Goal: Check status: Check status

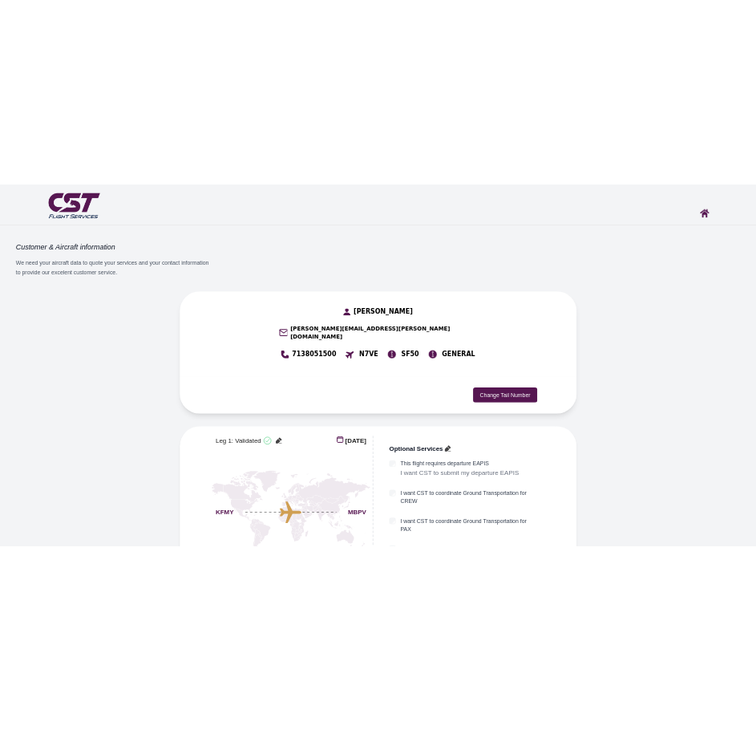
scroll to position [1453, 0]
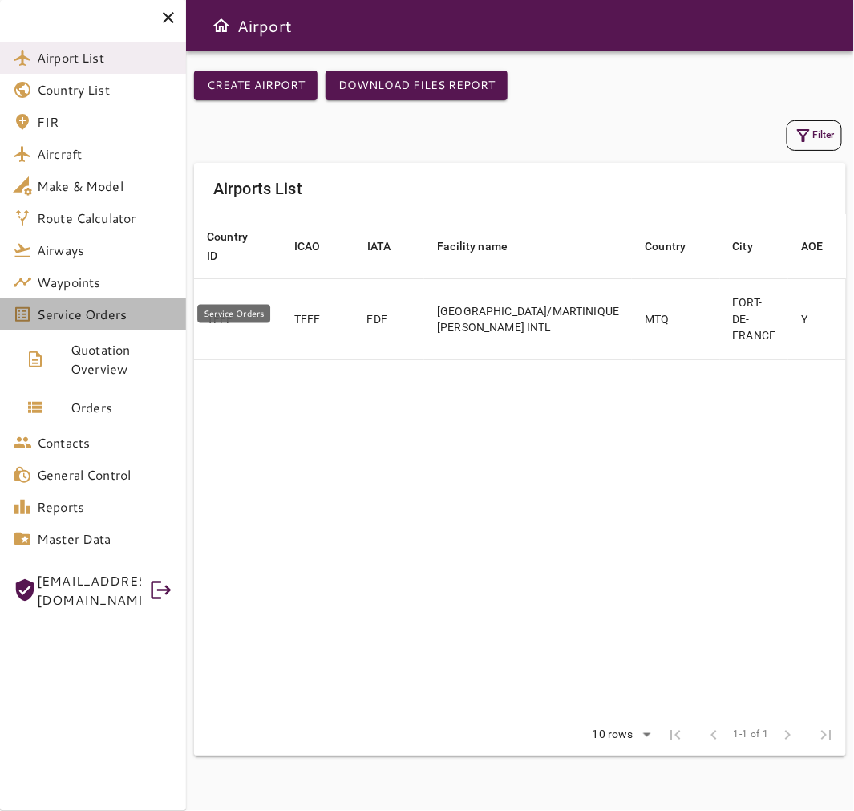
click at [131, 316] on span "Service Orders" at bounding box center [105, 314] width 136 height 19
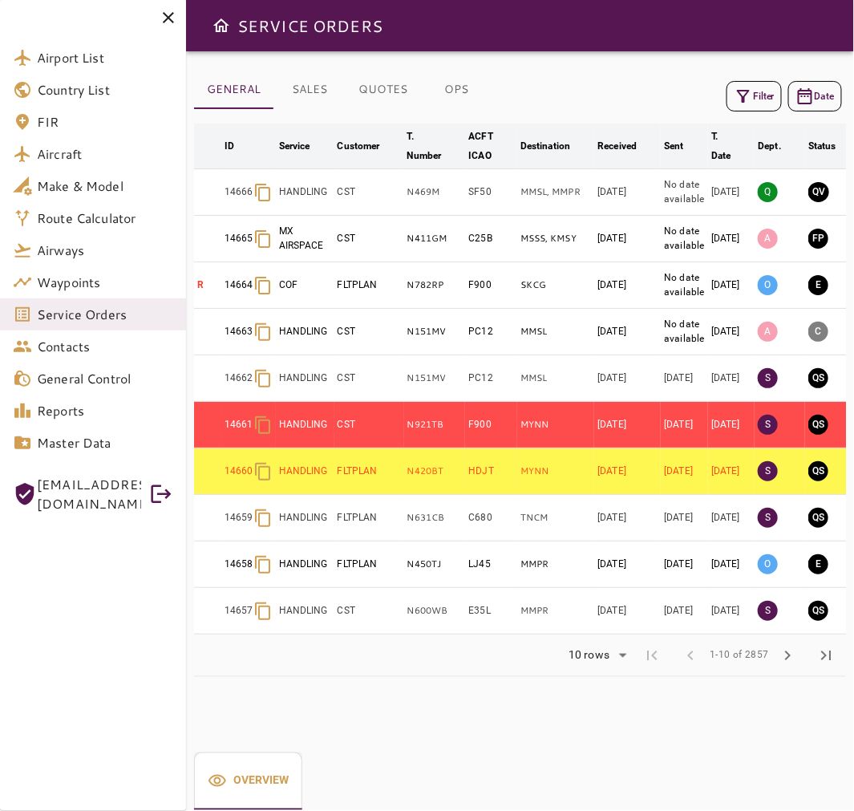
click at [752, 99] on button "Filter" at bounding box center [753, 96] width 55 height 30
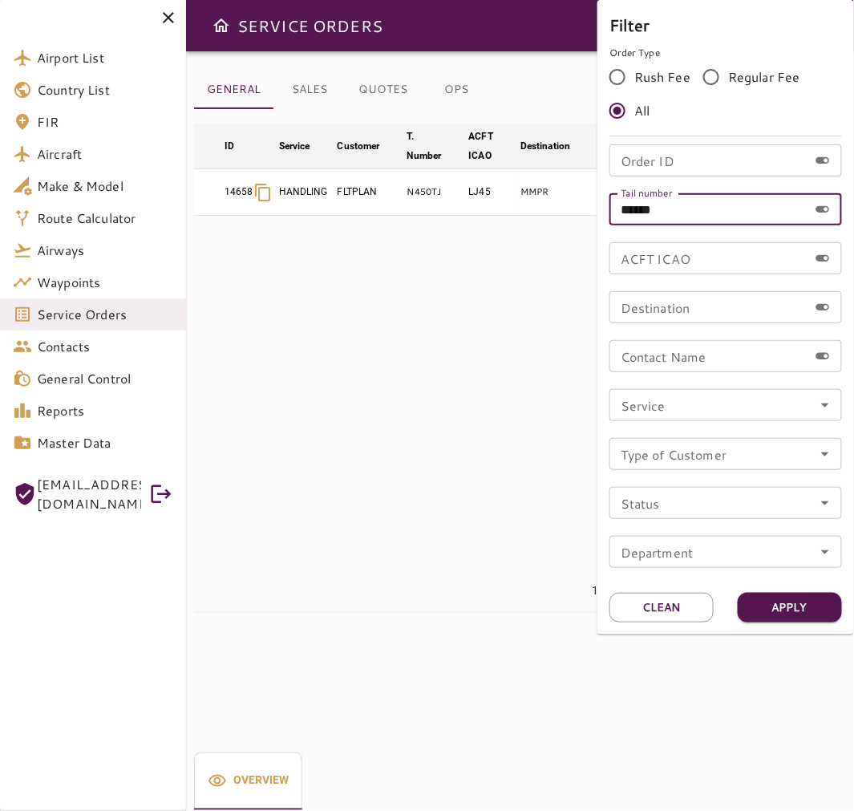
drag, startPoint x: 702, startPoint y: 202, endPoint x: 548, endPoint y: 206, distance: 154.0
click at [548, 206] on div "Filter Order Type Rush Fee Regular Fee All Order ID Order ID Tail number ******…" at bounding box center [427, 405] width 854 height 811
paste input "text"
type input "******"
click at [822, 598] on button "Apply" at bounding box center [790, 608] width 104 height 30
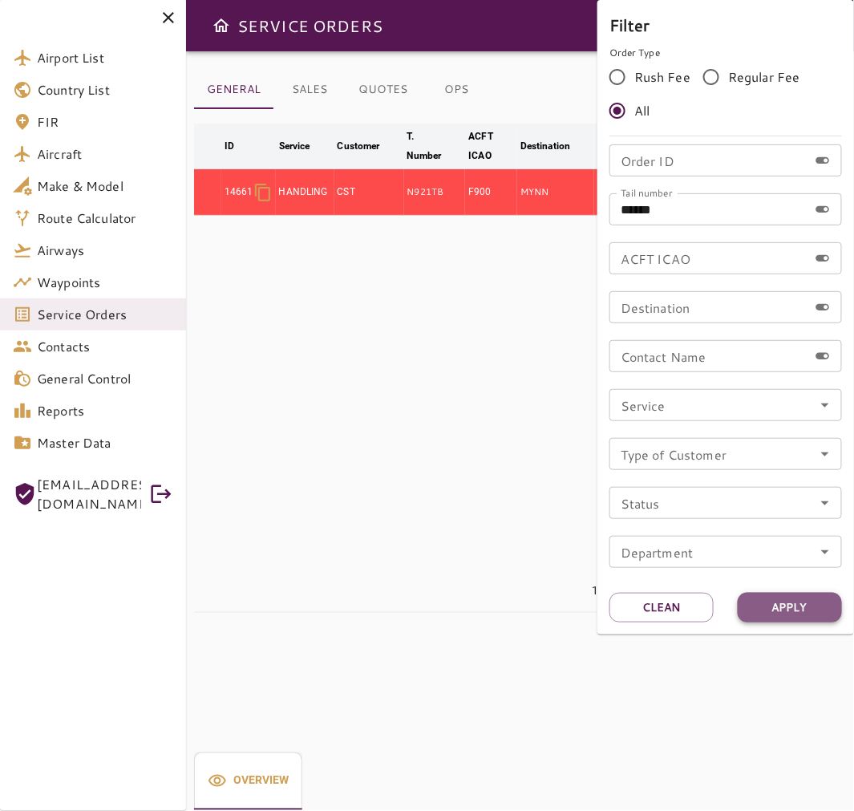
click at [822, 598] on button "Apply" at bounding box center [790, 608] width 104 height 30
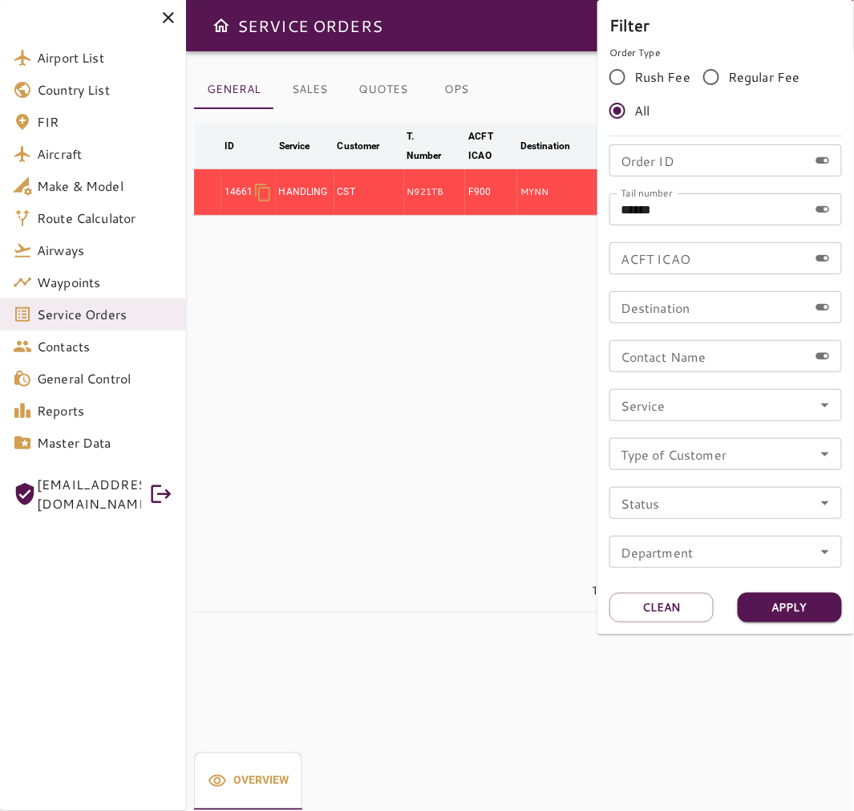
click at [172, 22] on div at bounding box center [427, 405] width 854 height 811
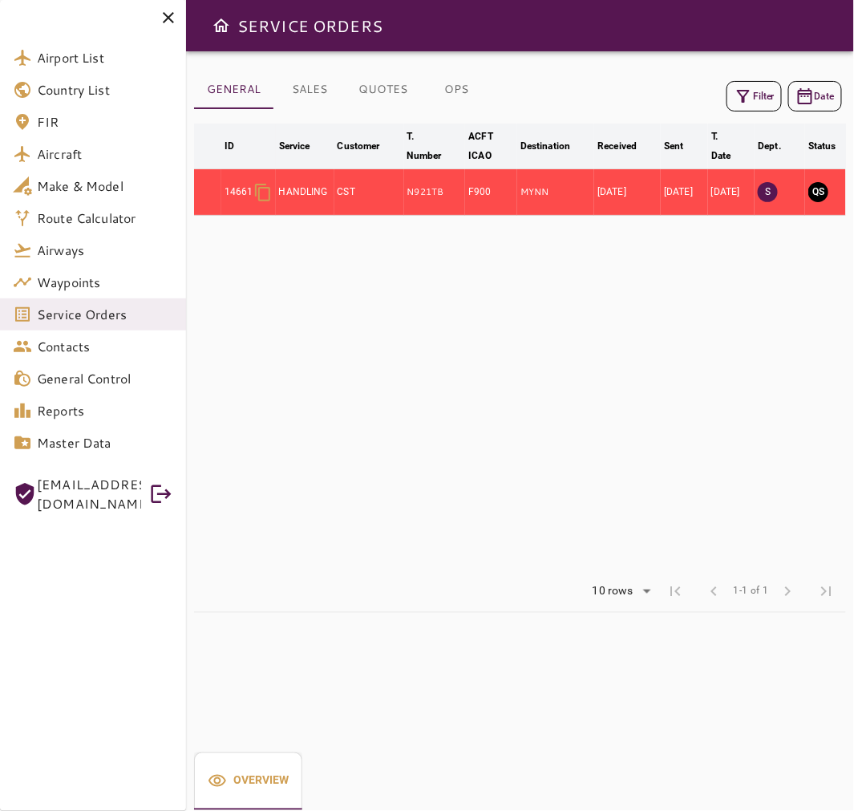
click at [163, 17] on icon at bounding box center [168, 17] width 19 height 19
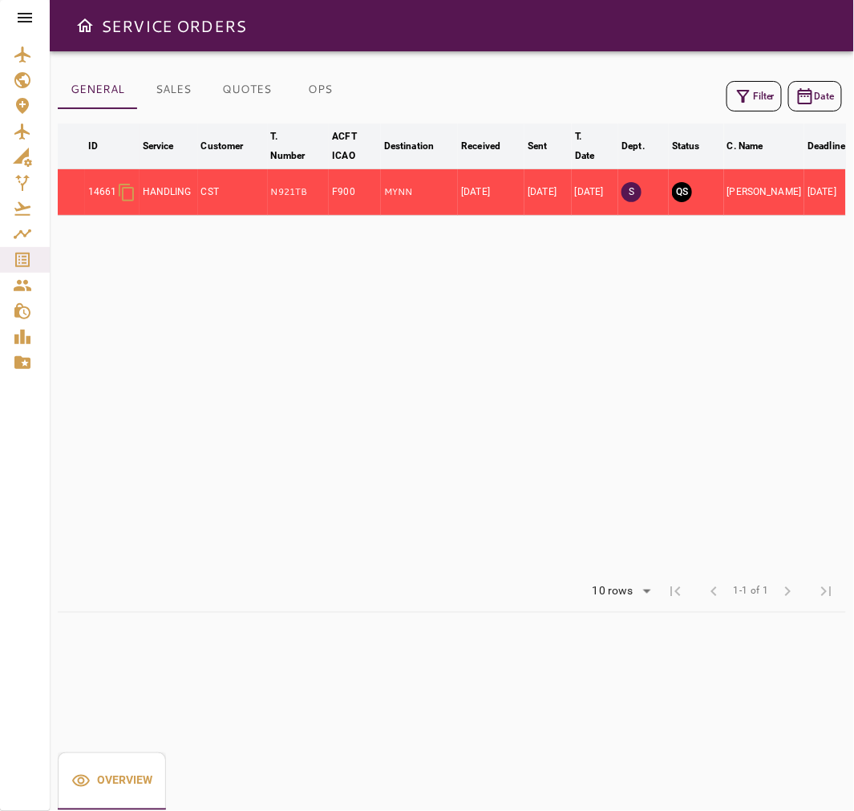
scroll to position [0, 48]
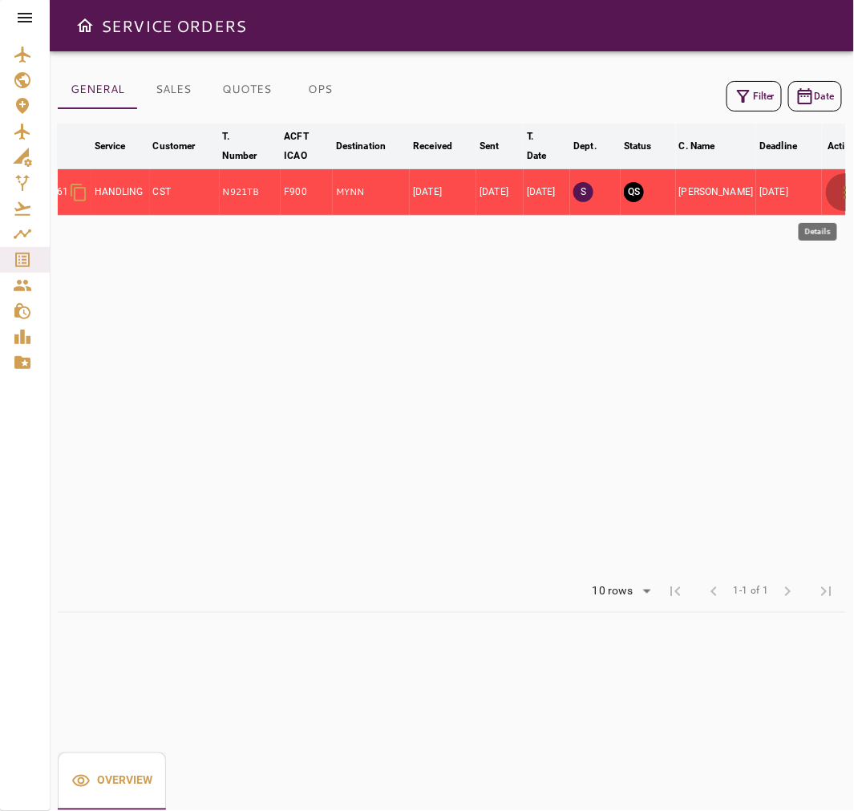
click at [835, 200] on icon "button" at bounding box center [844, 192] width 19 height 19
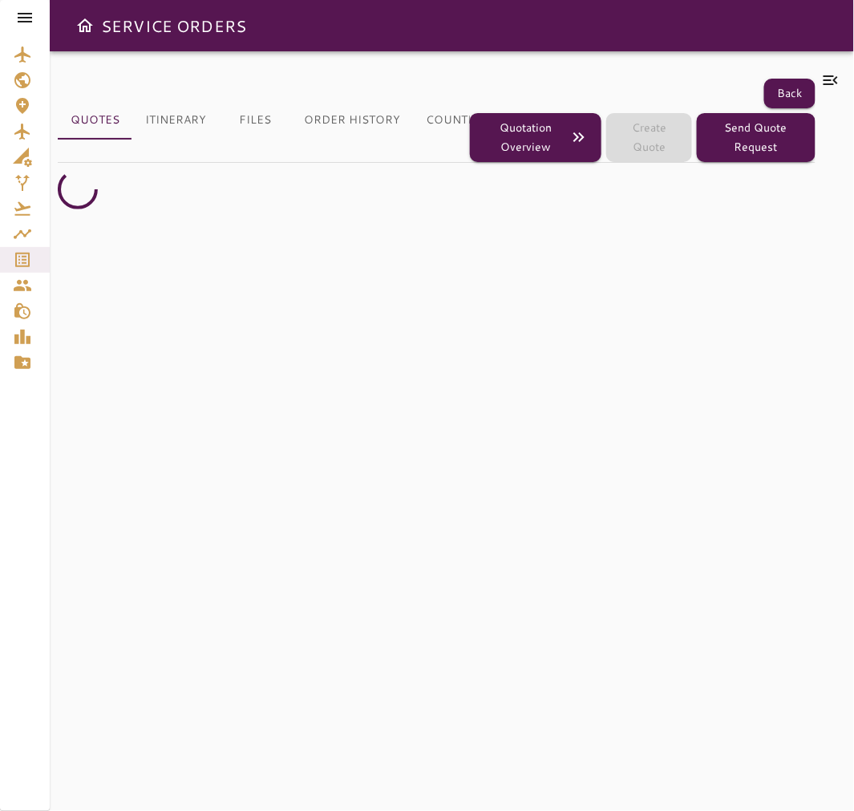
click at [831, 75] on icon at bounding box center [830, 80] width 19 height 19
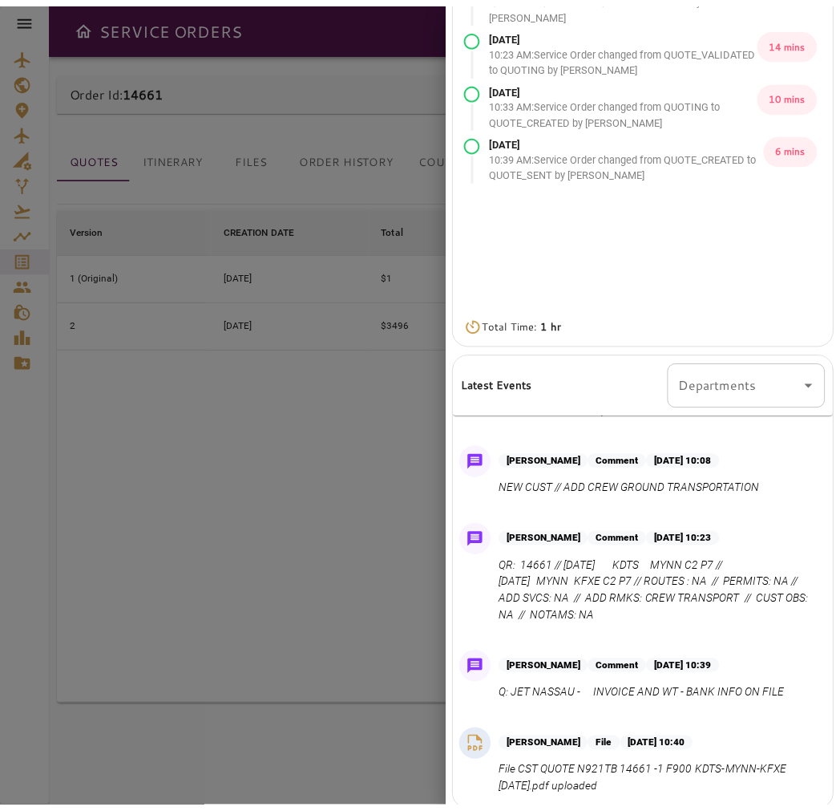
scroll to position [215, 0]
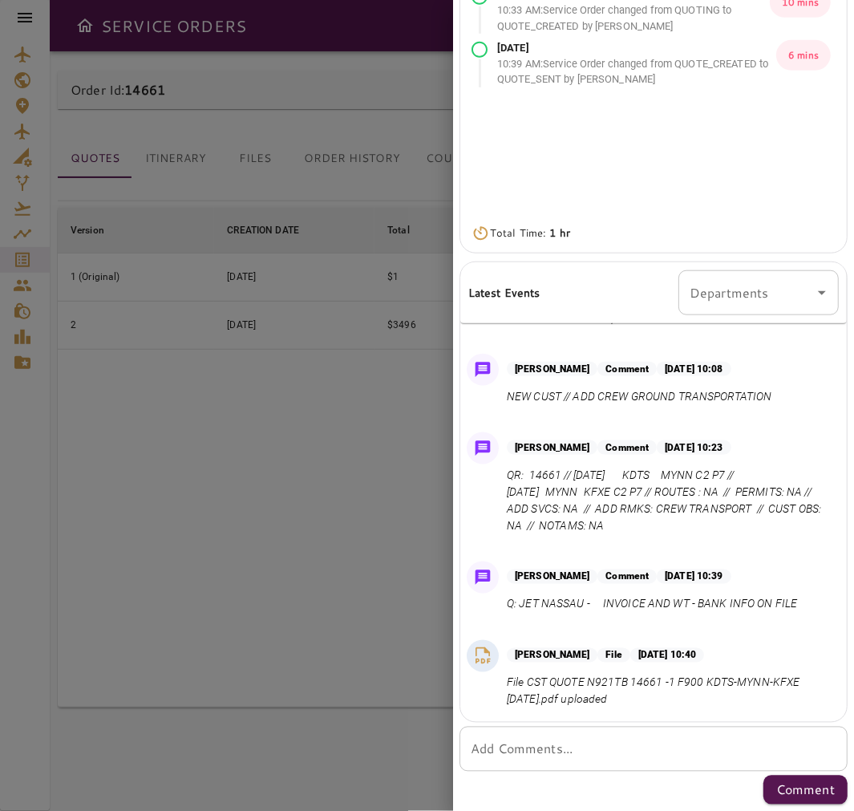
click at [635, 750] on textarea "Add Comments..." at bounding box center [654, 749] width 366 height 18
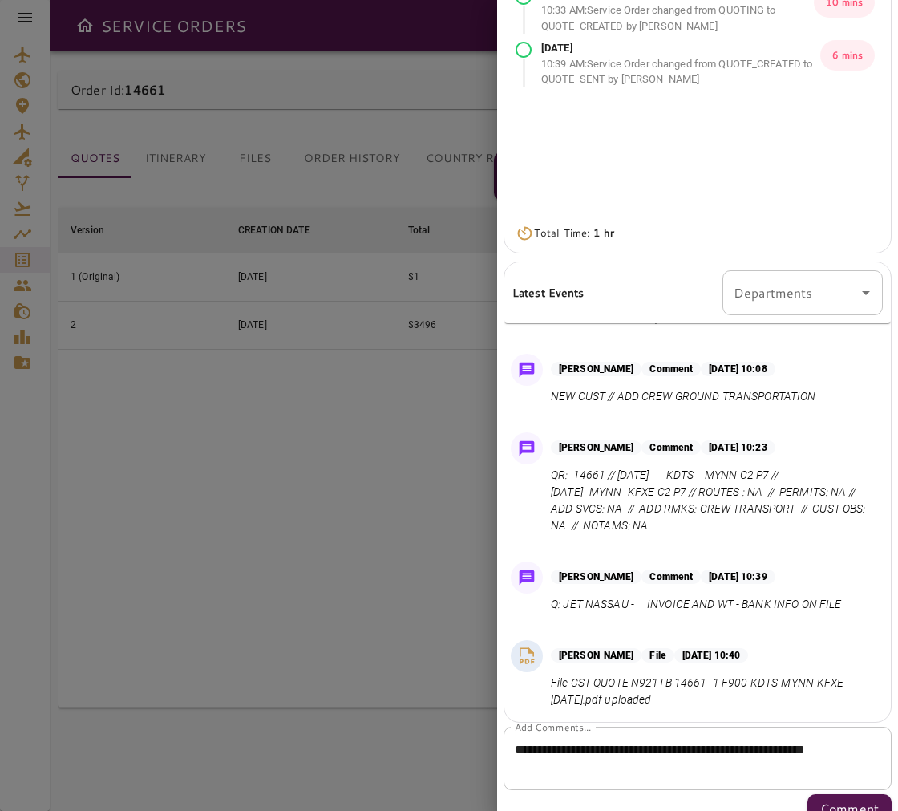
click at [662, 767] on textarea "**********" at bounding box center [691, 758] width 352 height 37
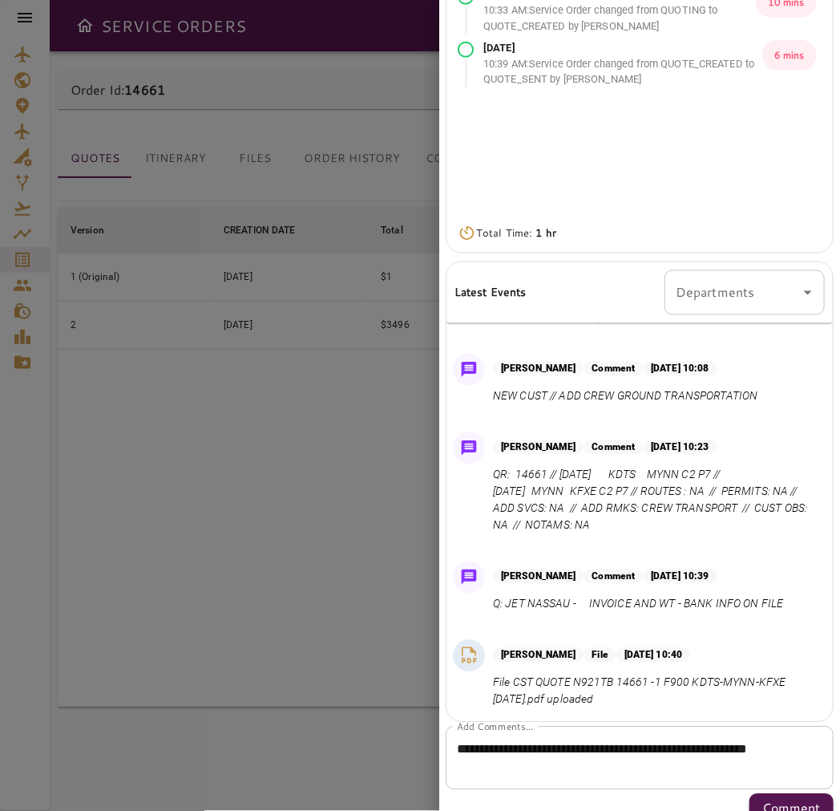
click at [106, 525] on div at bounding box center [420, 405] width 840 height 811
click at [158, 613] on div at bounding box center [420, 405] width 840 height 811
click at [115, 548] on div at bounding box center [420, 405] width 840 height 811
click at [583, 766] on textarea "**********" at bounding box center [633, 758] width 352 height 37
click at [629, 757] on textarea "**********" at bounding box center [633, 758] width 352 height 37
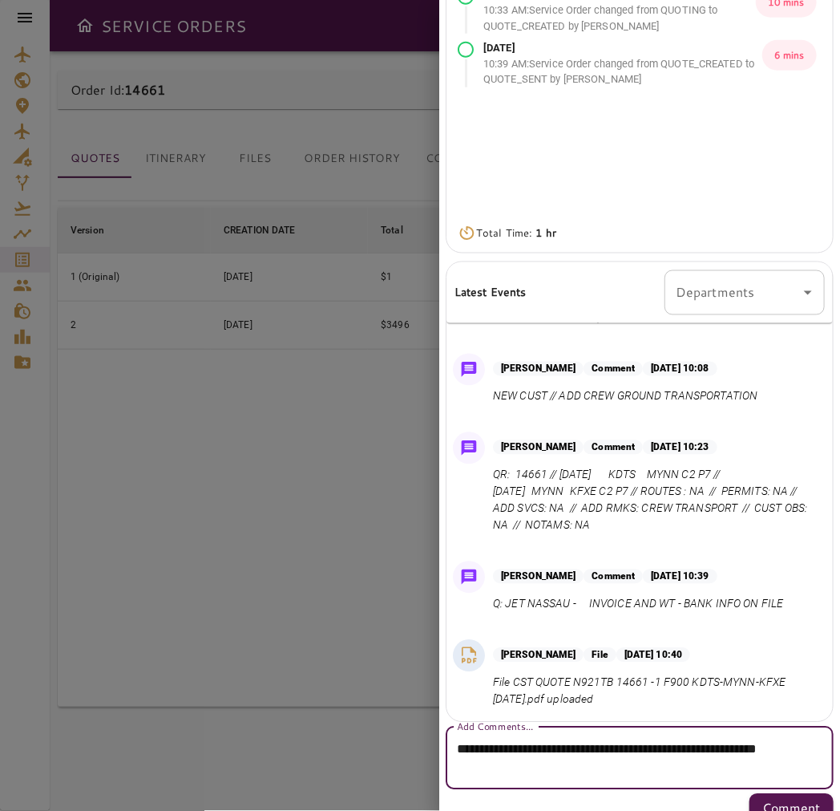
click at [648, 766] on textarea "**********" at bounding box center [633, 758] width 352 height 37
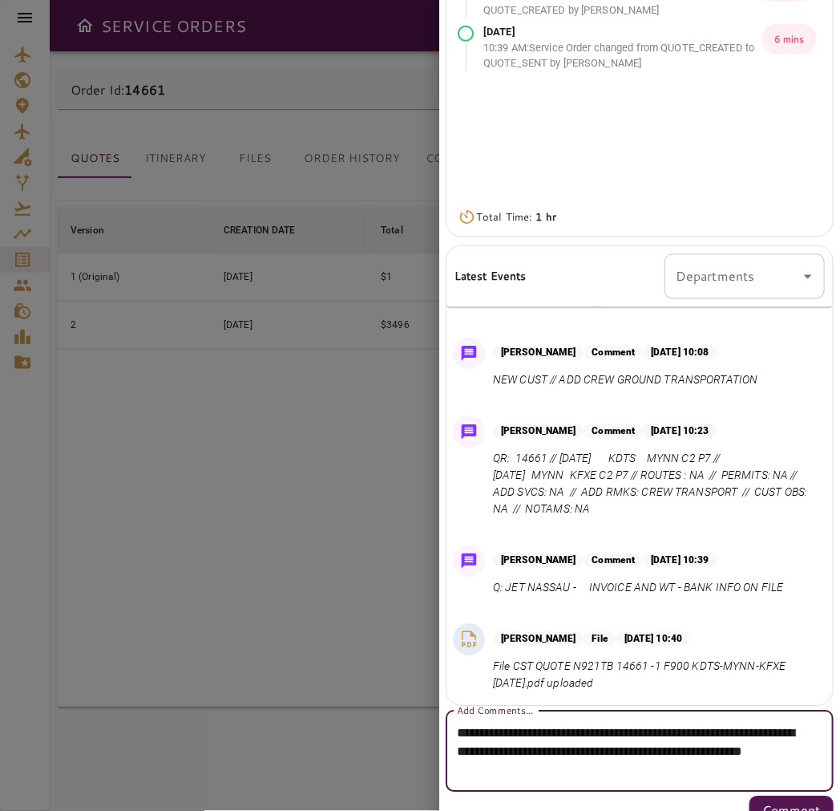
scroll to position [252, 0]
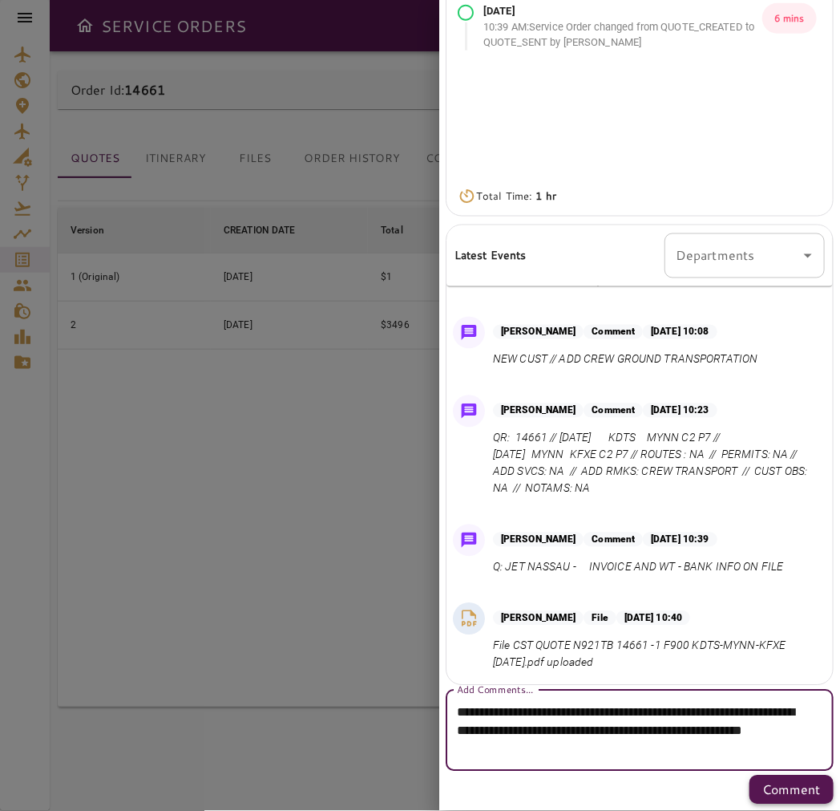
type textarea "**********"
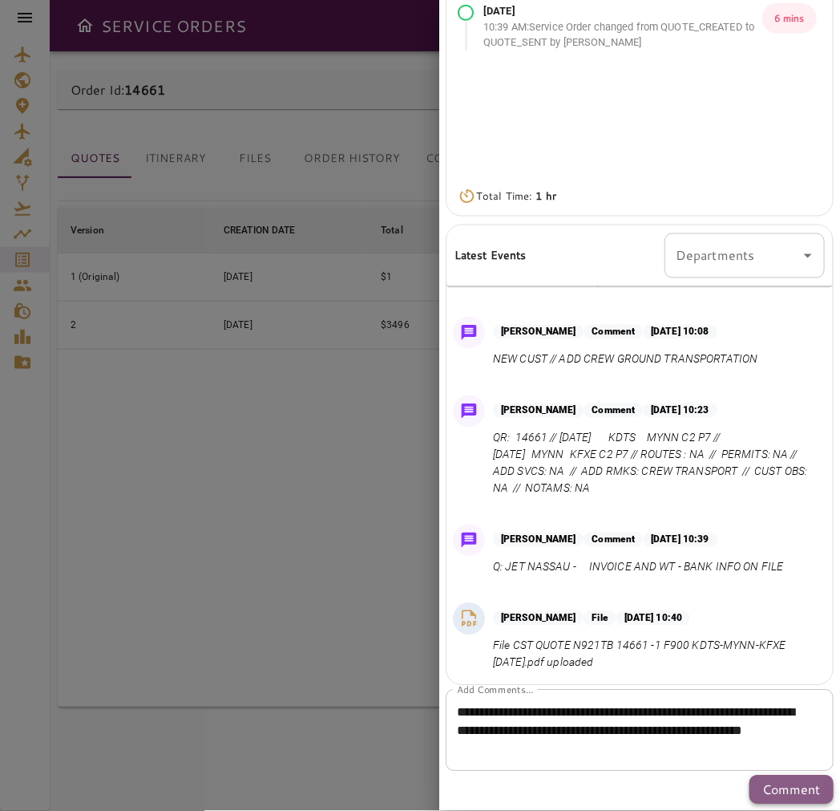
click at [770, 792] on p "Comment" at bounding box center [792, 789] width 59 height 19
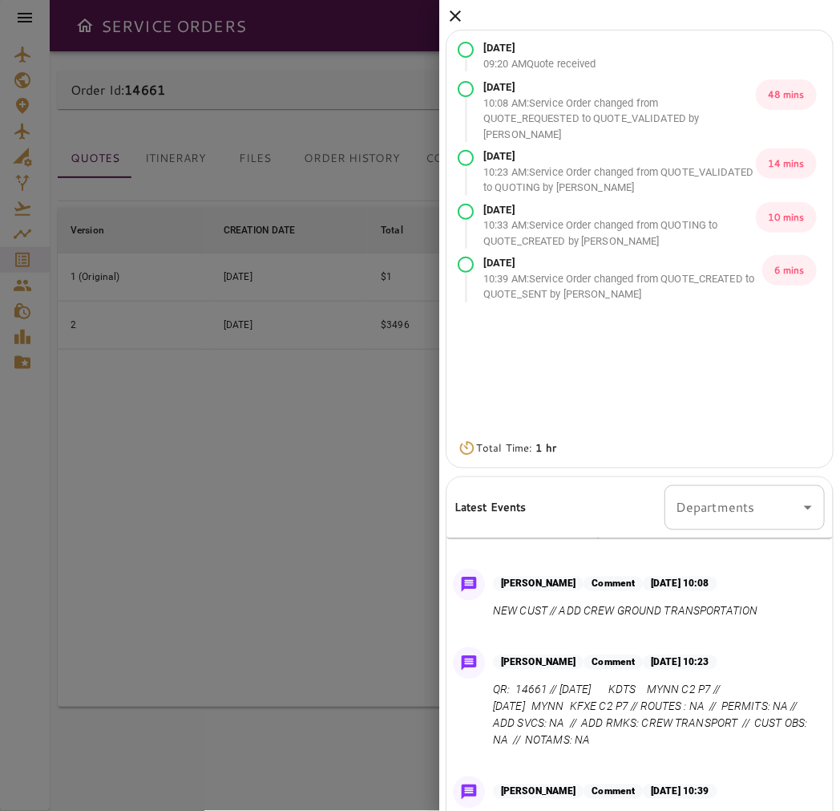
scroll to position [0, 0]
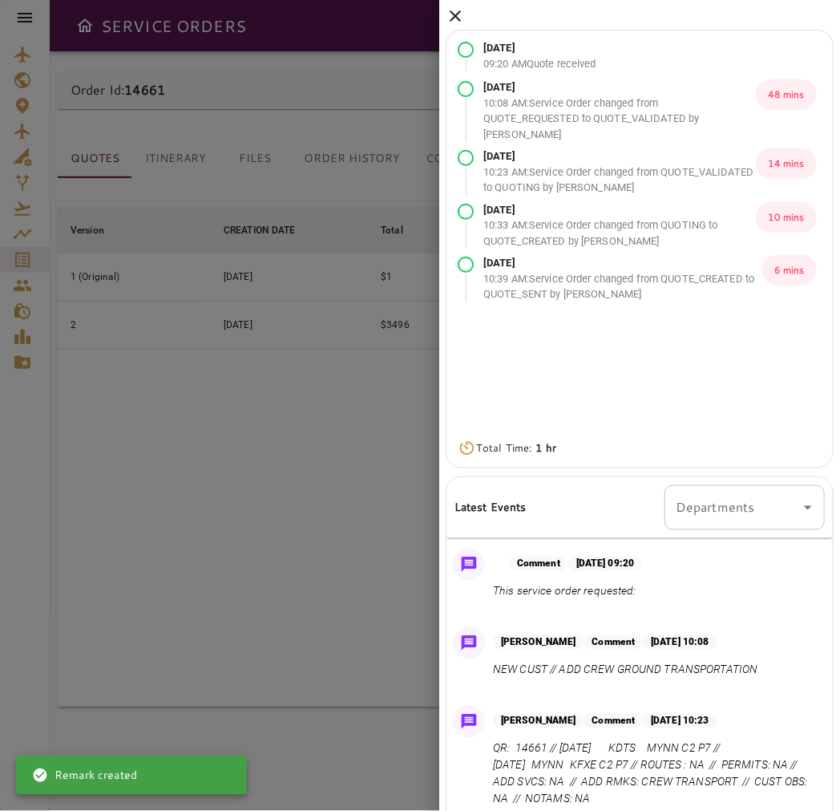
click at [453, 18] on icon at bounding box center [455, 15] width 11 height 11
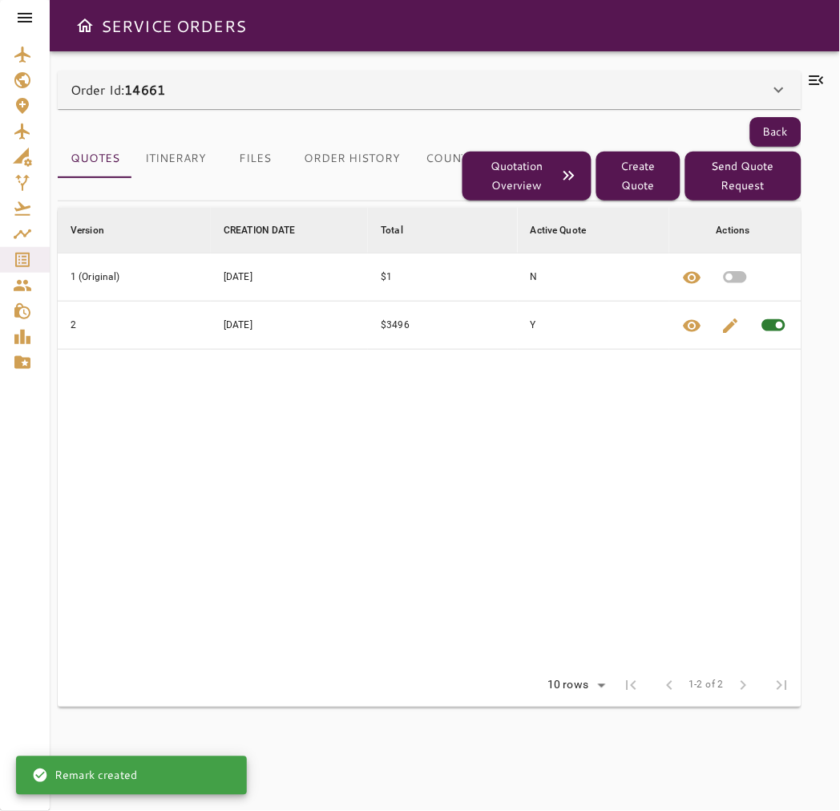
click at [209, 91] on div "Order Id: 14661" at bounding box center [420, 89] width 699 height 19
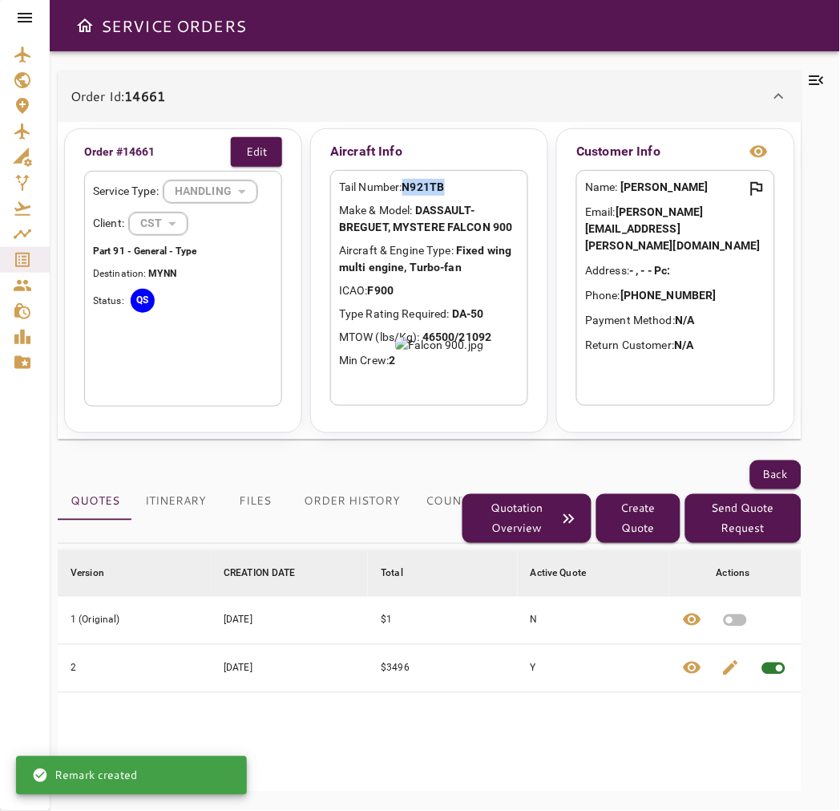
drag, startPoint x: 459, startPoint y: 187, endPoint x: 407, endPoint y: 187, distance: 52.1
click at [407, 187] on p "Tail Number: N921TB" at bounding box center [429, 187] width 180 height 17
copy b "N921TB"
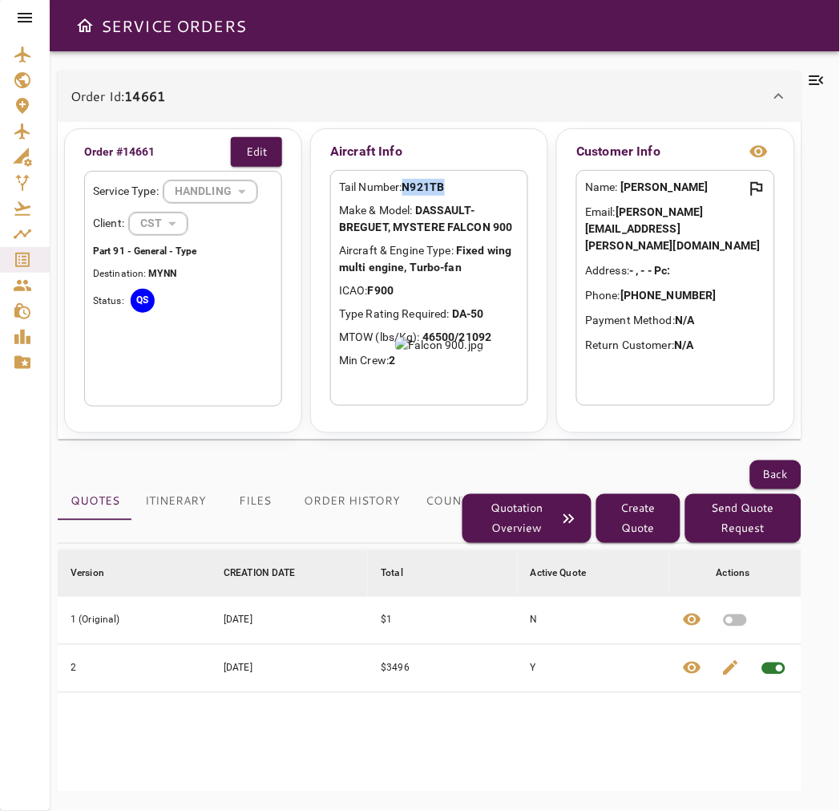
drag, startPoint x: 175, startPoint y: 90, endPoint x: 133, endPoint y: 90, distance: 41.7
click at [133, 90] on div "Order Id: 14661" at bounding box center [420, 96] width 699 height 19
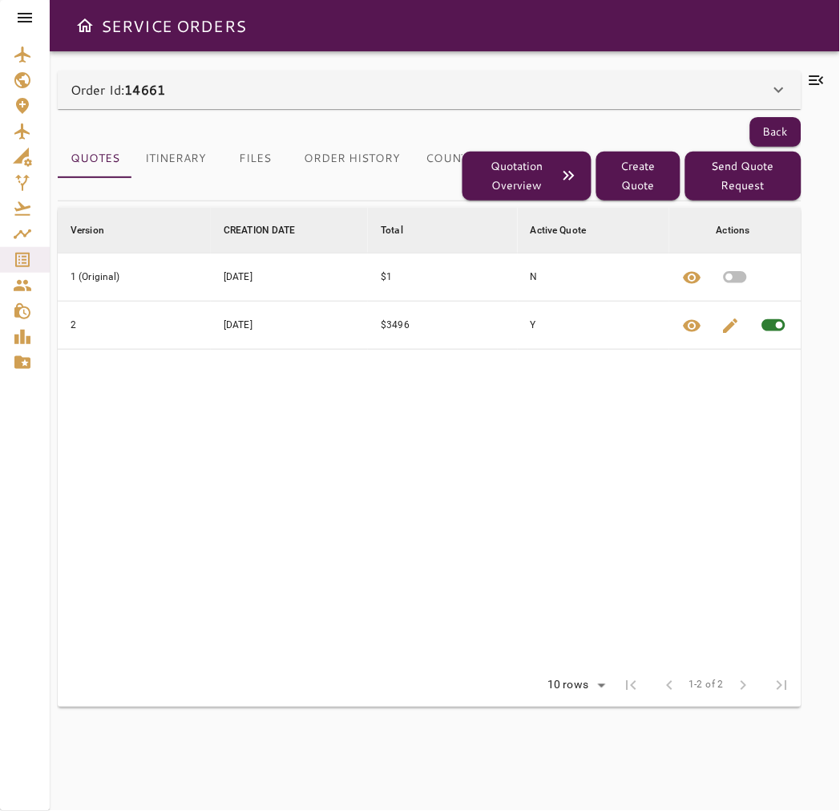
drag, startPoint x: 207, startPoint y: 87, endPoint x: 155, endPoint y: 123, distance: 63.4
click at [139, 91] on div "Order Id: 14661" at bounding box center [420, 89] width 699 height 19
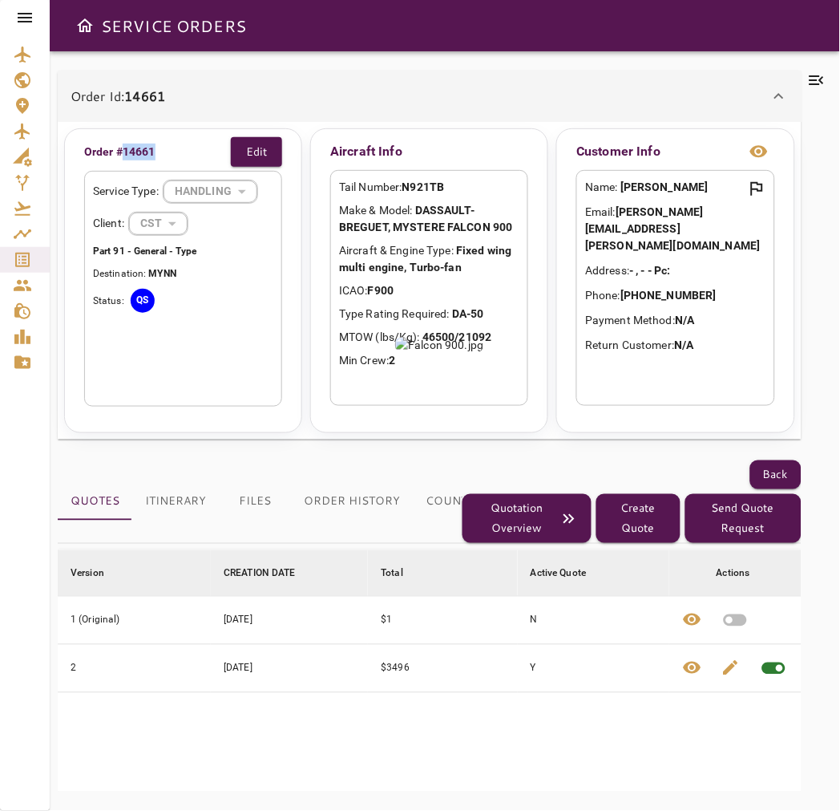
drag, startPoint x: 162, startPoint y: 148, endPoint x: 125, endPoint y: 169, distance: 42.4
click at [123, 148] on div "Order #14661 Edit" at bounding box center [183, 152] width 198 height 30
copy p "14661"
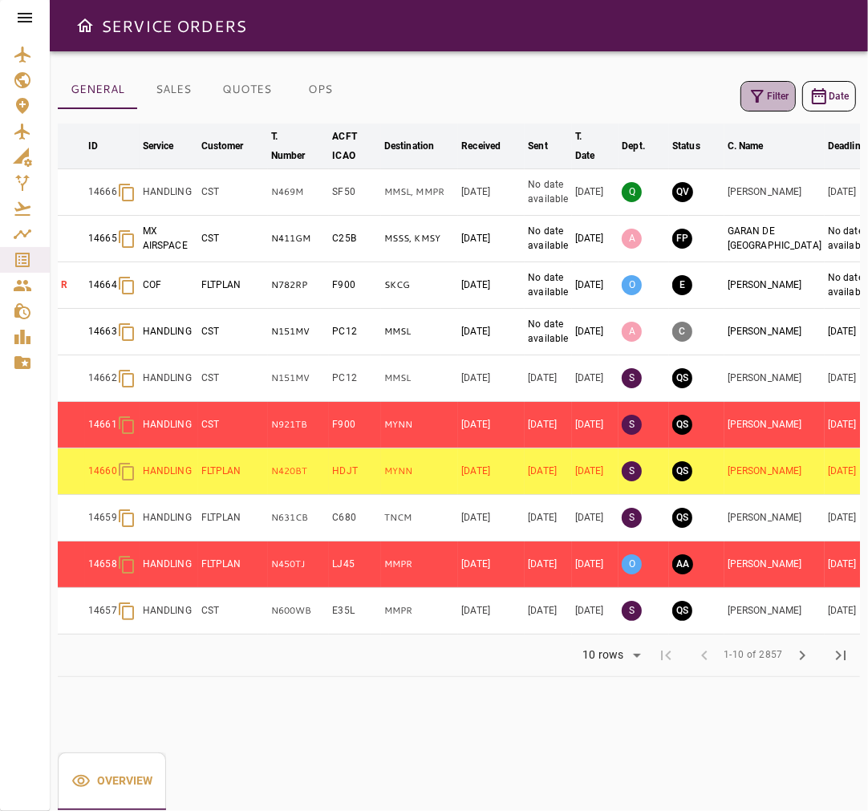
click at [764, 94] on icon "button" at bounding box center [756, 96] width 19 height 19
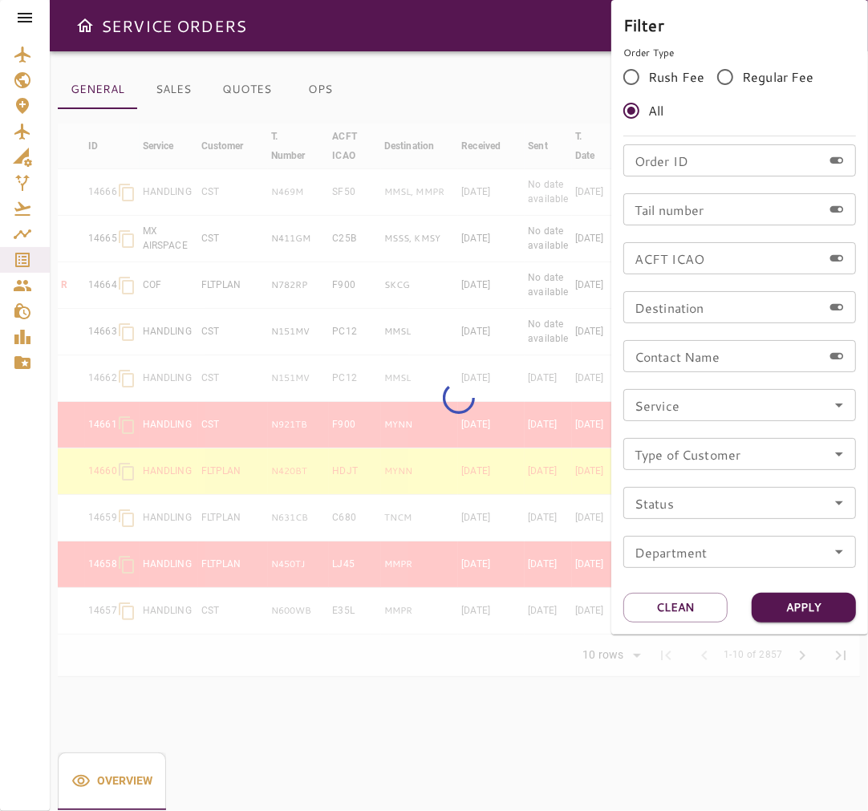
click at [720, 204] on input "Tail number" at bounding box center [722, 209] width 199 height 32
paste input "******"
type input "******"
click at [830, 600] on button "Apply" at bounding box center [803, 608] width 104 height 30
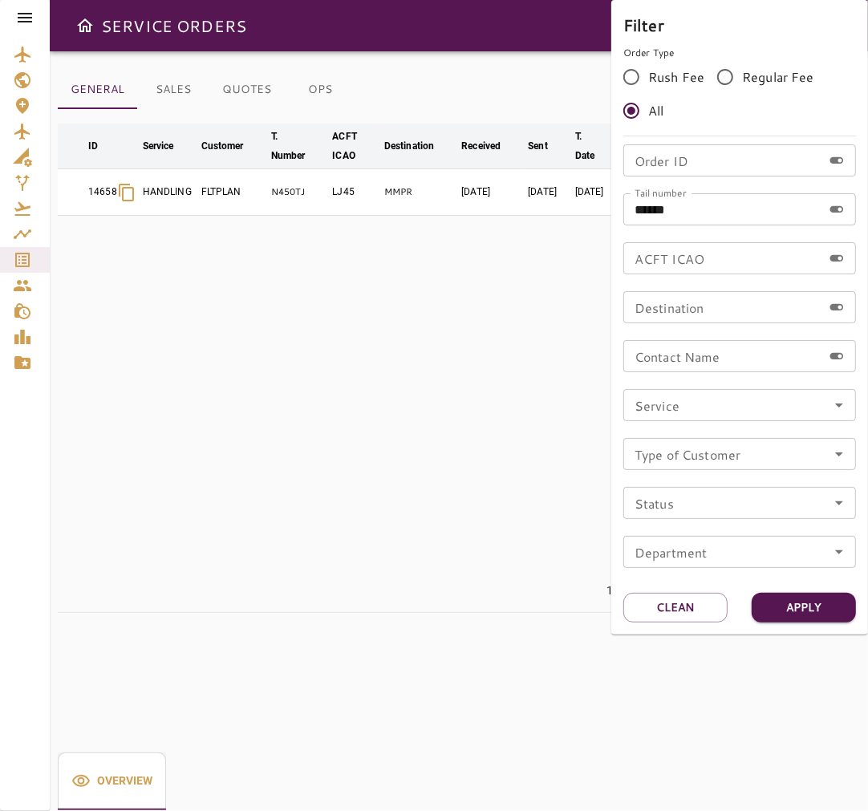
click at [438, 34] on div at bounding box center [434, 405] width 868 height 811
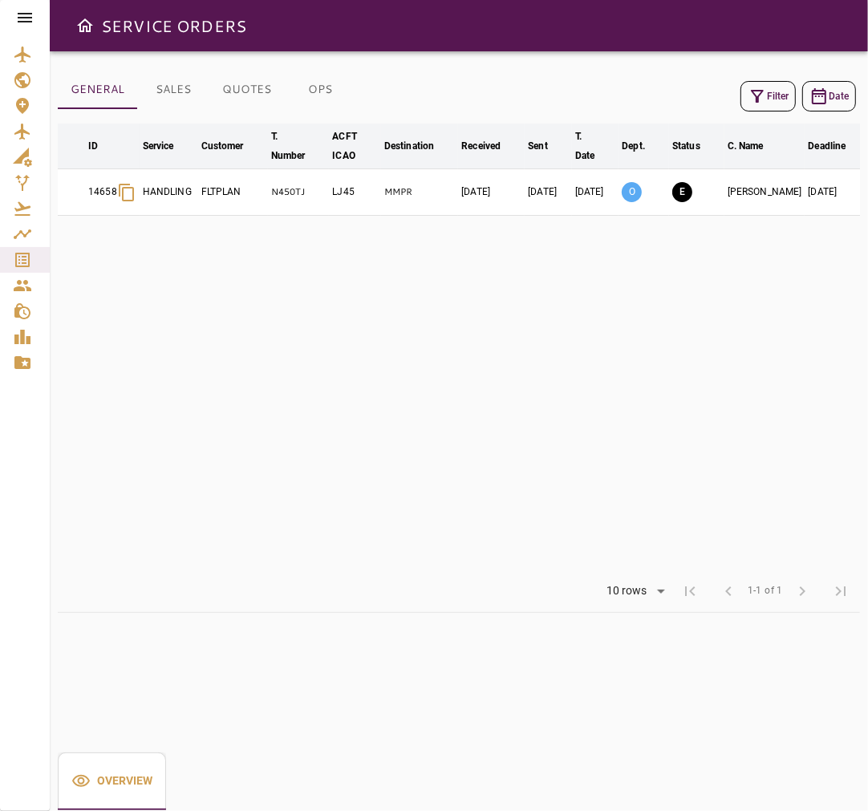
drag, startPoint x: 757, startPoint y: 564, endPoint x: 765, endPoint y: 572, distance: 10.8
click at [763, 567] on table "arrow_downward ID arrow_downward Service arrow_downward Customer arrow_downward…" at bounding box center [487, 346] width 859 height 447
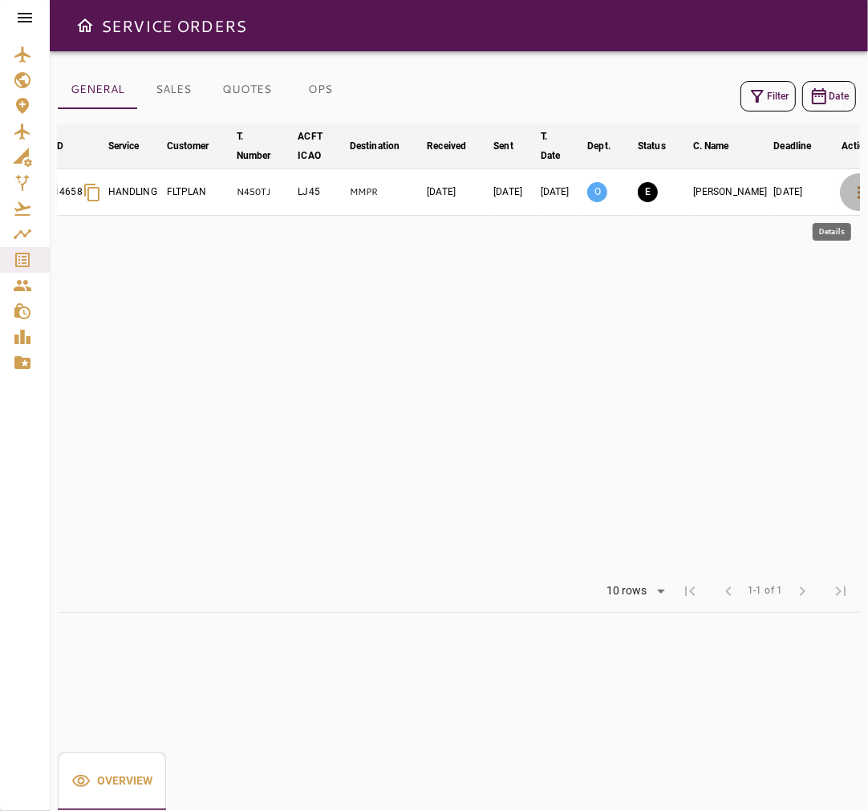
click at [849, 197] on icon "button" at bounding box center [858, 192] width 19 height 19
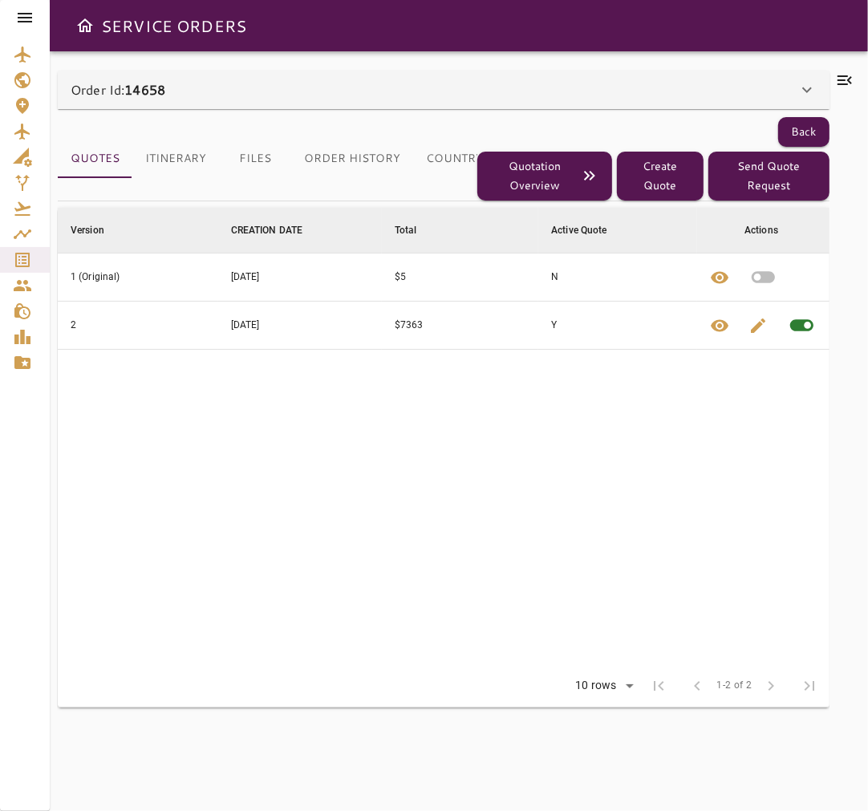
click at [845, 77] on icon at bounding box center [844, 80] width 19 height 19
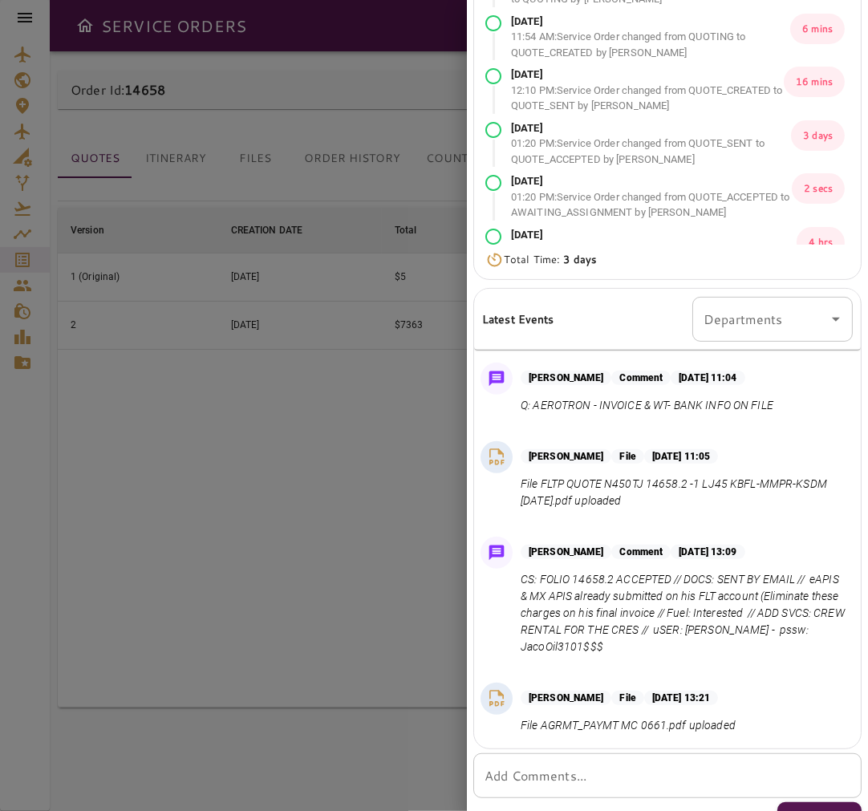
scroll to position [190, 0]
